Goal: Check status

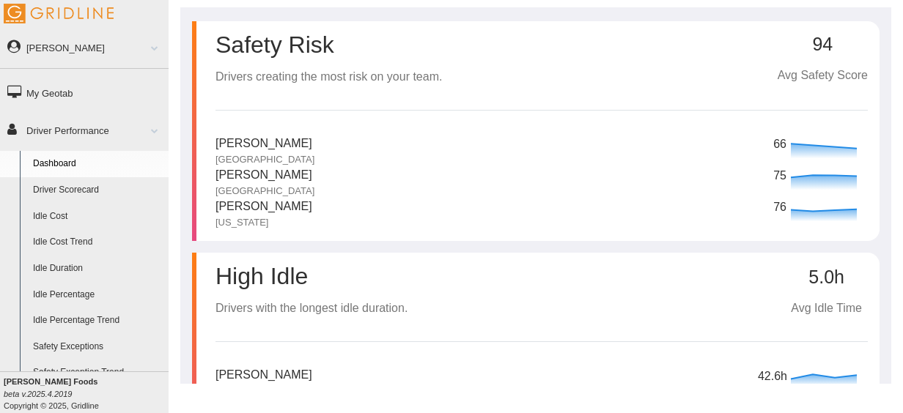
scroll to position [26, 0]
click at [82, 196] on link "Driver Scorecard" at bounding box center [97, 190] width 142 height 26
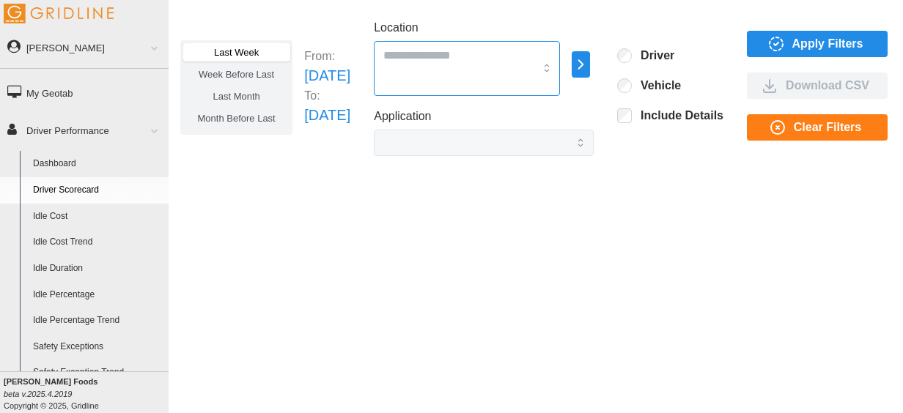
click at [545, 76] on div at bounding box center [467, 68] width 186 height 55
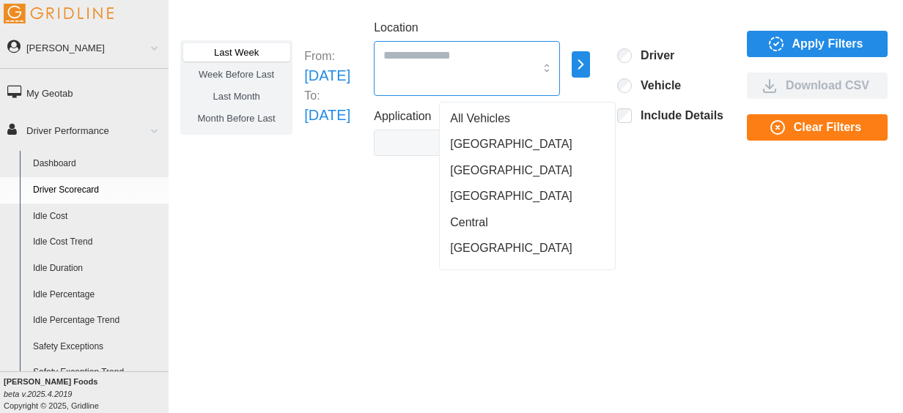
click at [514, 137] on div "[GEOGRAPHIC_DATA]" at bounding box center [527, 144] width 169 height 26
click at [511, 141] on div "[GEOGRAPHIC_DATA]" at bounding box center [527, 144] width 169 height 26
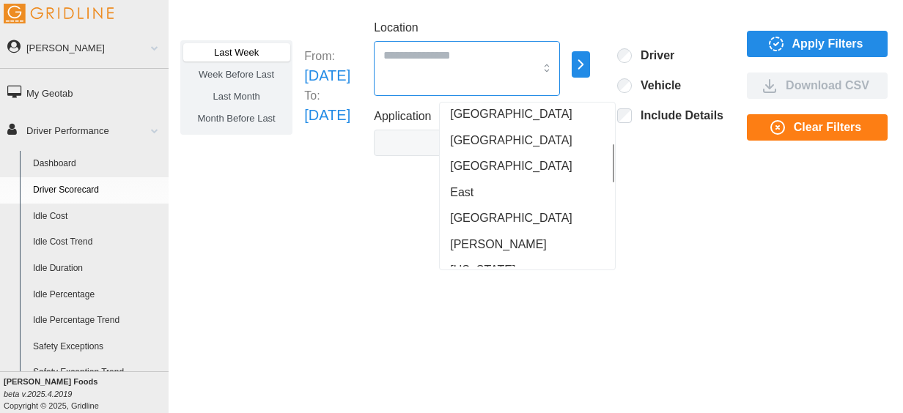
scroll to position [160, 0]
click at [513, 196] on div "East" at bounding box center [527, 193] width 169 height 26
click at [664, 249] on div "Last Week Week Before Last Last Month Month Before Last From: Sun Aug 10 2025 T…" at bounding box center [536, 195] width 734 height 377
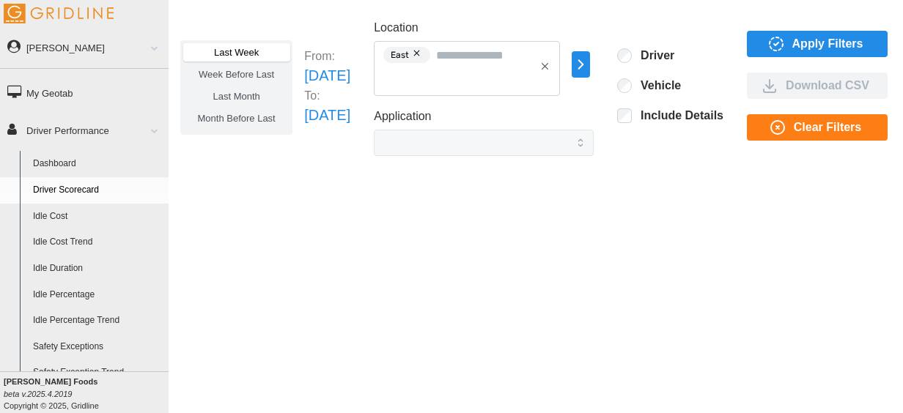
click at [785, 36] on icon "button" at bounding box center [776, 44] width 18 height 18
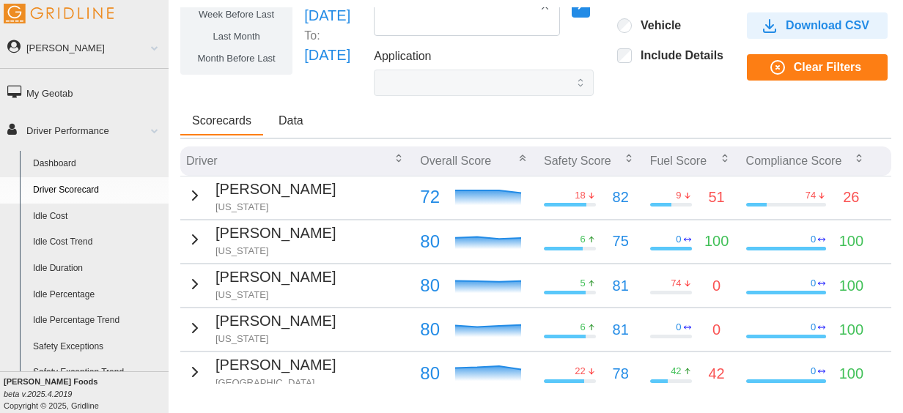
scroll to position [0, 0]
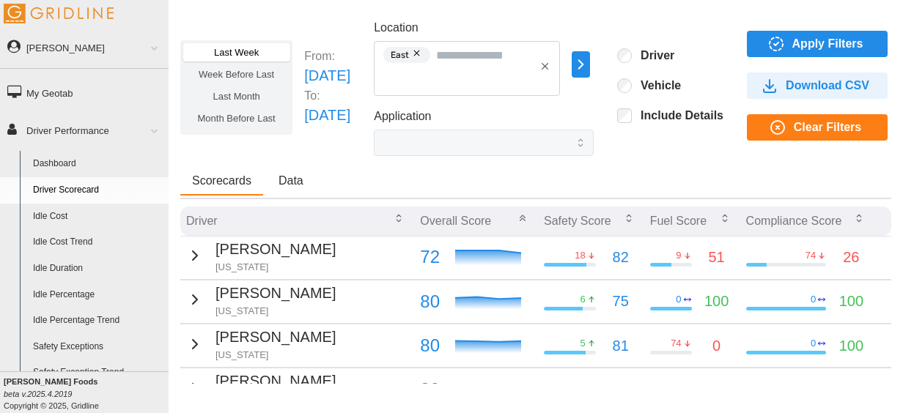
click at [286, 184] on span "Data" at bounding box center [290, 181] width 25 height 12
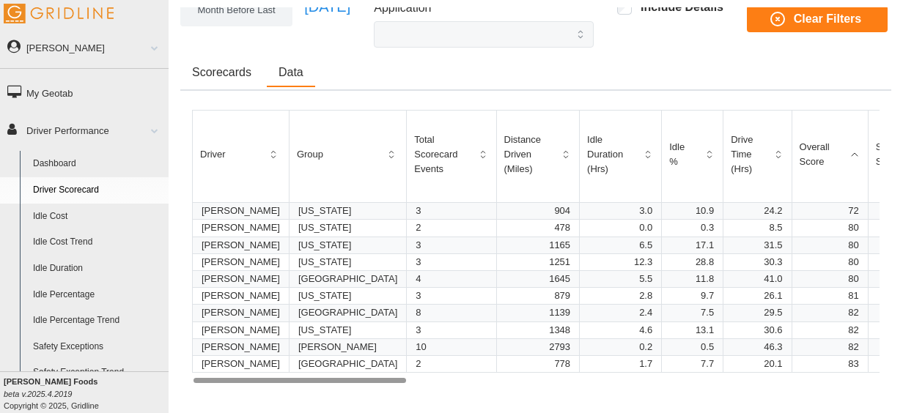
click at [228, 75] on span "Scorecards" at bounding box center [221, 73] width 59 height 12
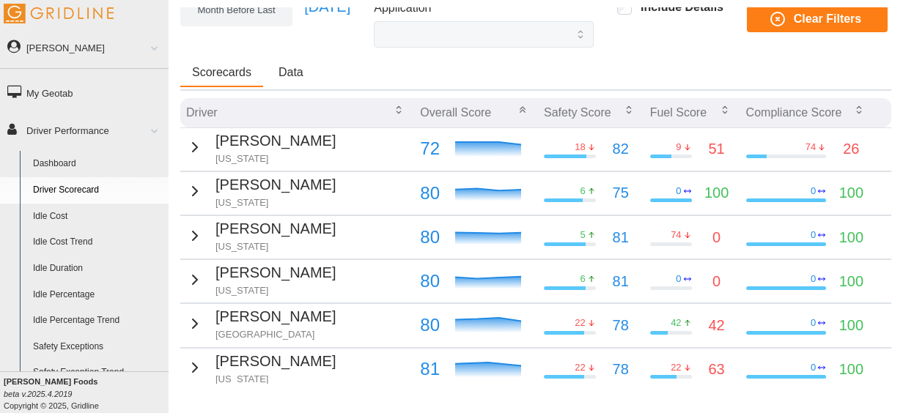
click at [141, 117] on link "Driver Performance" at bounding box center [84, 130] width 169 height 33
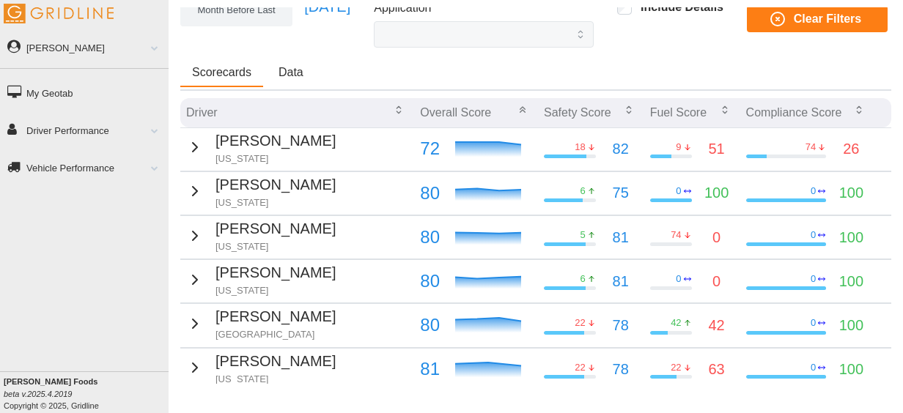
click at [143, 141] on link "Driver Performance" at bounding box center [84, 130] width 169 height 33
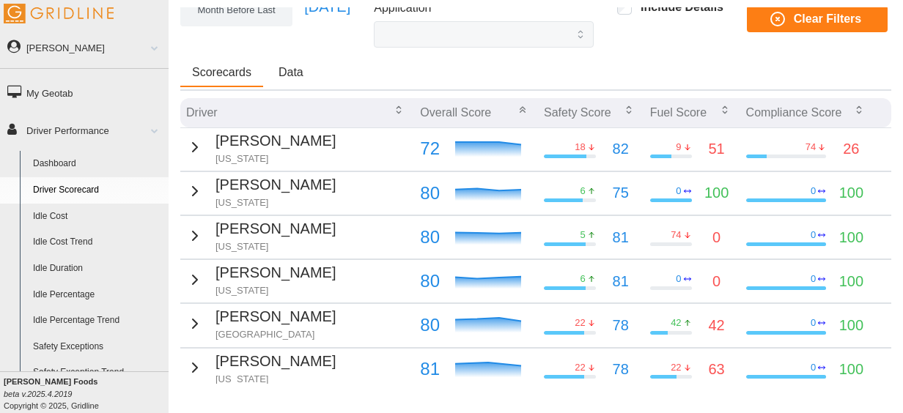
click at [81, 166] on link "Dashboard" at bounding box center [97, 164] width 142 height 26
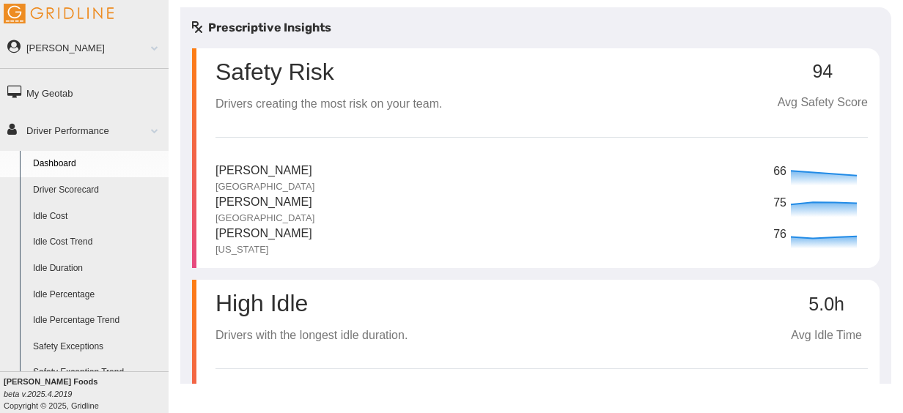
click at [56, 129] on link "Driver Performance" at bounding box center [84, 130] width 169 height 33
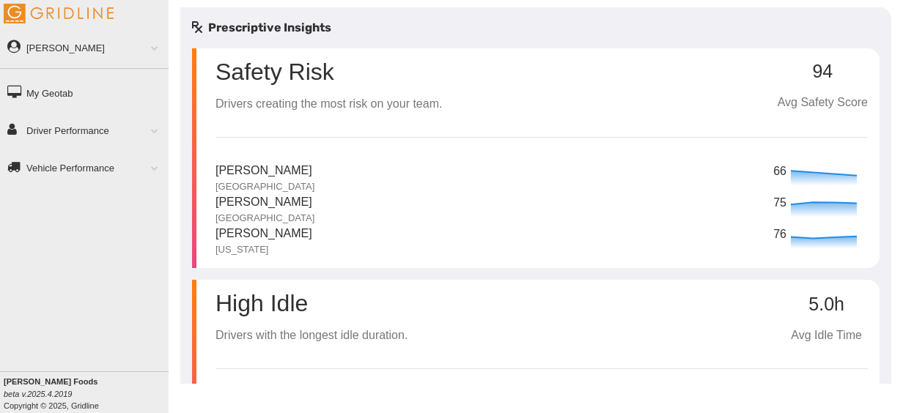
click at [51, 88] on link "My Geotab" at bounding box center [84, 92] width 169 height 33
click at [80, 127] on link "Driver Performance" at bounding box center [84, 130] width 169 height 33
